Goal: Task Accomplishment & Management: Manage account settings

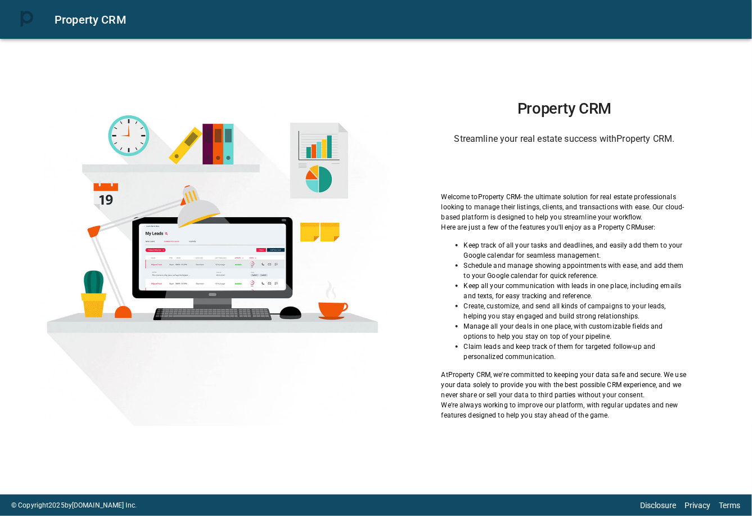
scroll to position [5, 0]
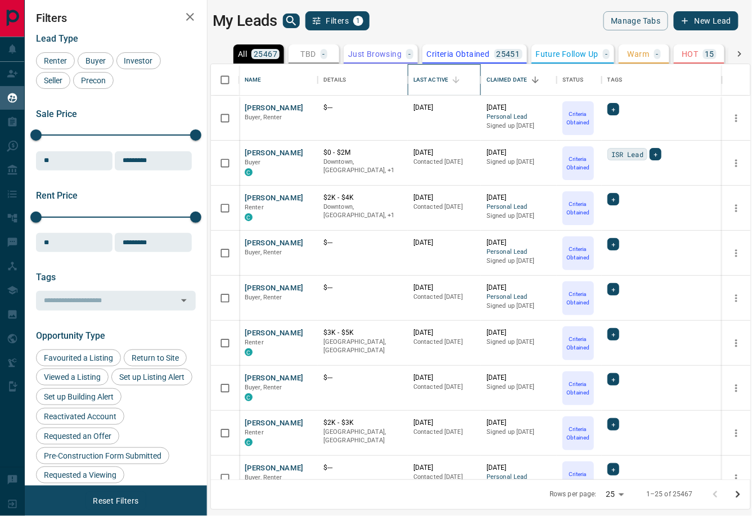
scroll to position [0, 1]
click at [436, 75] on div "Last Active" at bounding box center [430, 79] width 35 height 31
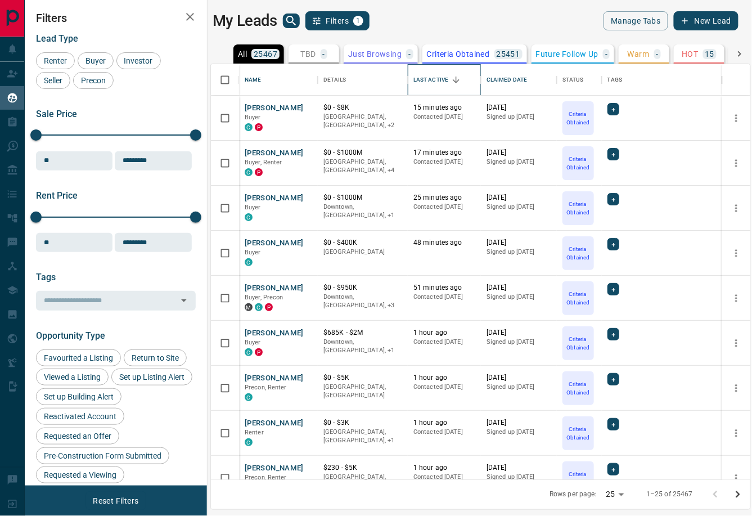
scroll to position [0, 0]
click at [258, 197] on button "[PERSON_NAME]" at bounding box center [274, 198] width 59 height 11
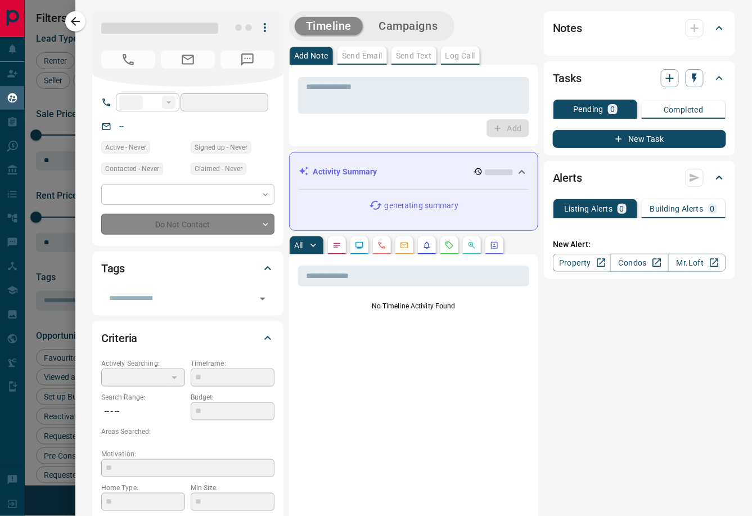
type input "**"
type input "**********"
type input "*"
type input "*******"
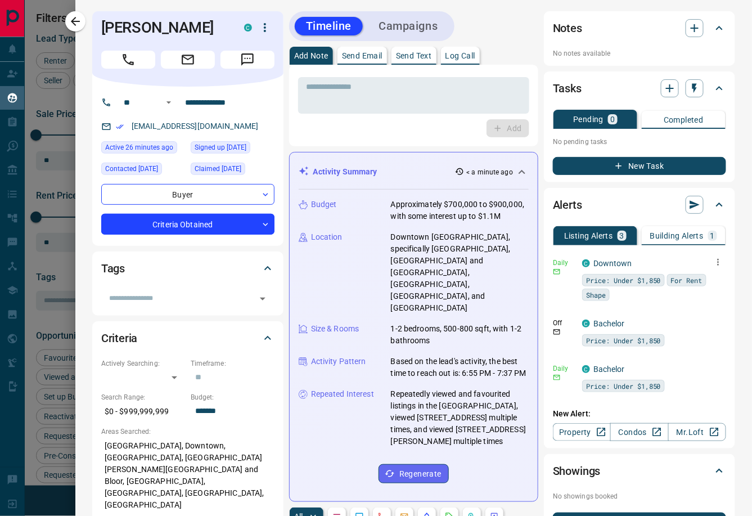
scroll to position [16, 0]
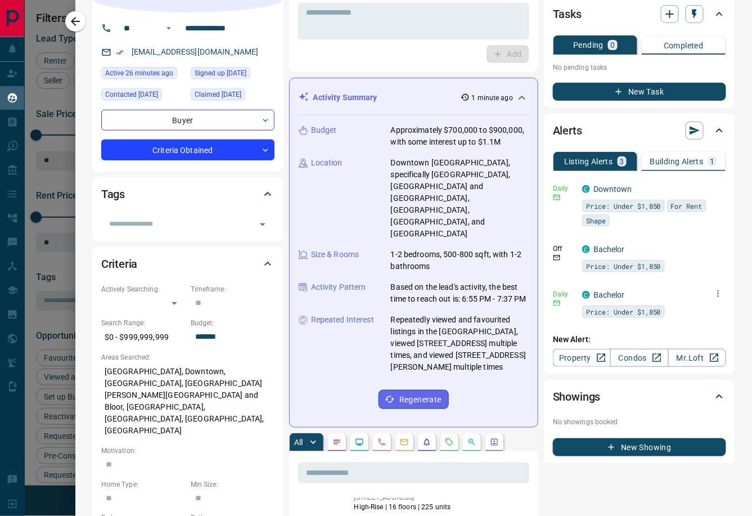
click at [716, 291] on icon "button" at bounding box center [718, 293] width 10 height 10
click at [710, 349] on li "Delete" at bounding box center [700, 348] width 49 height 18
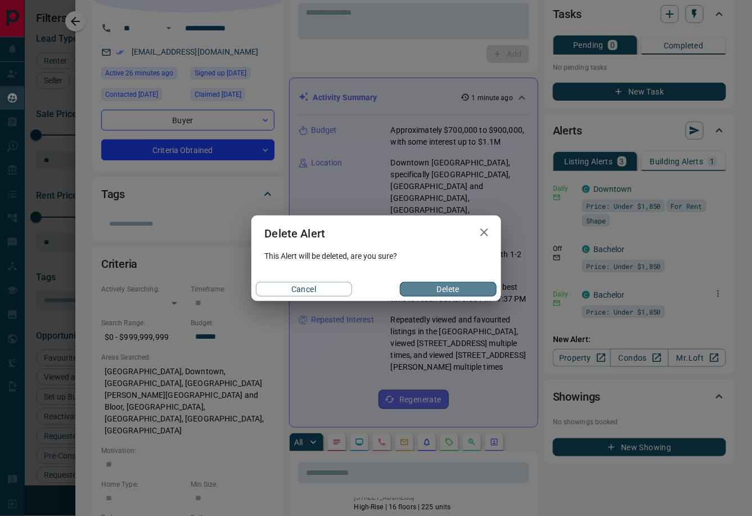
click at [479, 289] on button "Delete" at bounding box center [448, 289] width 96 height 15
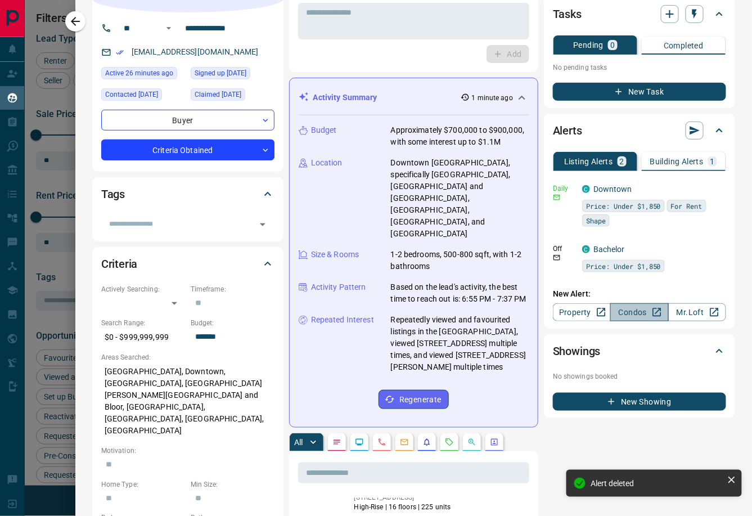
click at [628, 310] on link "Condos" at bounding box center [639, 312] width 58 height 18
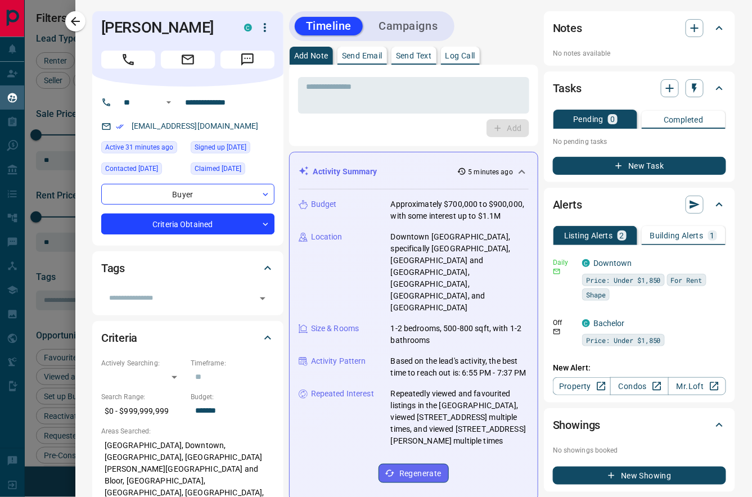
scroll to position [0, 0]
click at [460, 55] on p "Log Call" at bounding box center [460, 56] width 30 height 8
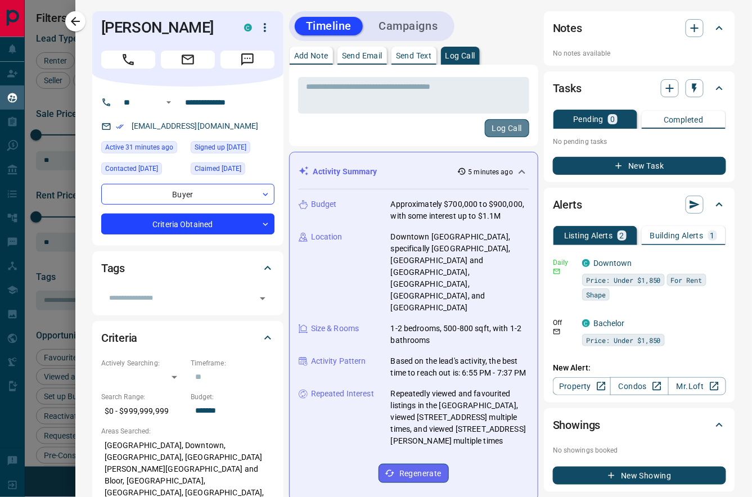
click at [500, 130] on button "Log Call" at bounding box center [507, 128] width 44 height 18
